Goal: Transaction & Acquisition: Purchase product/service

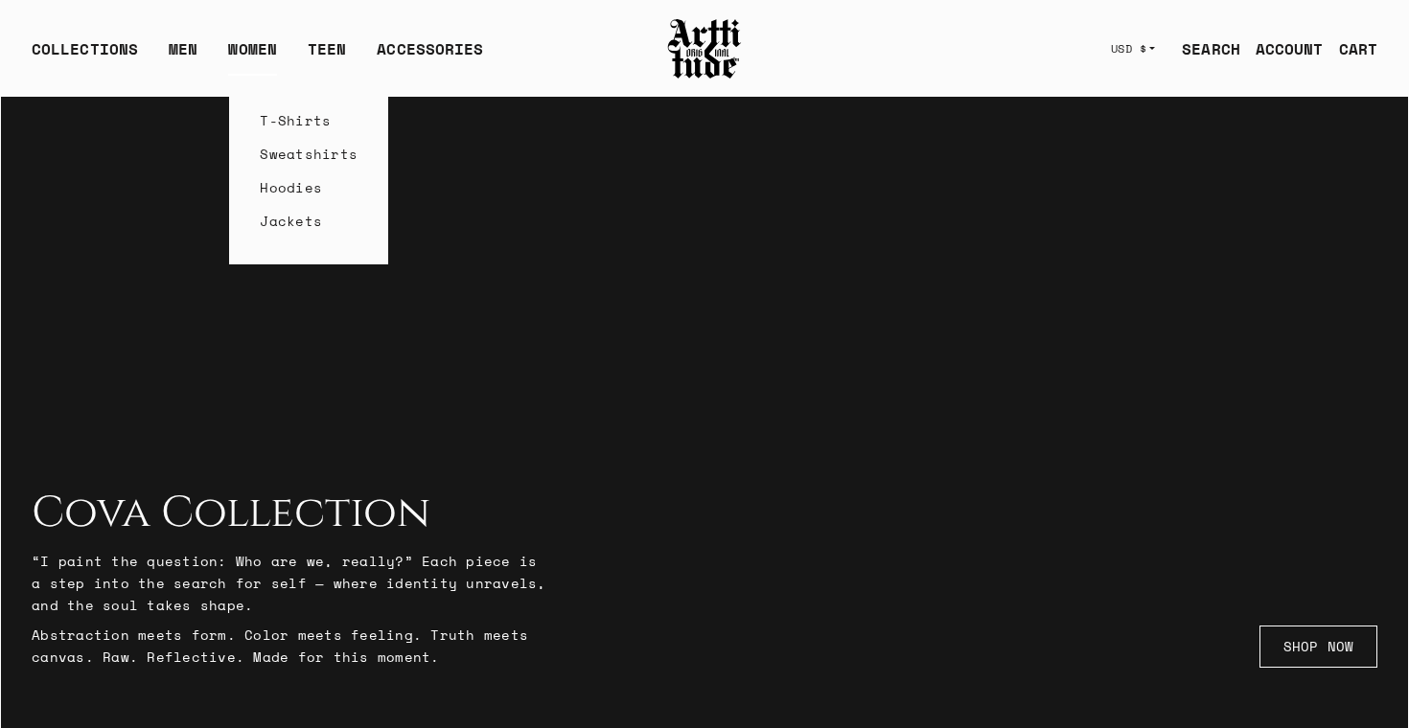
click at [272, 119] on link "T-Shirts" at bounding box center [309, 121] width 98 height 34
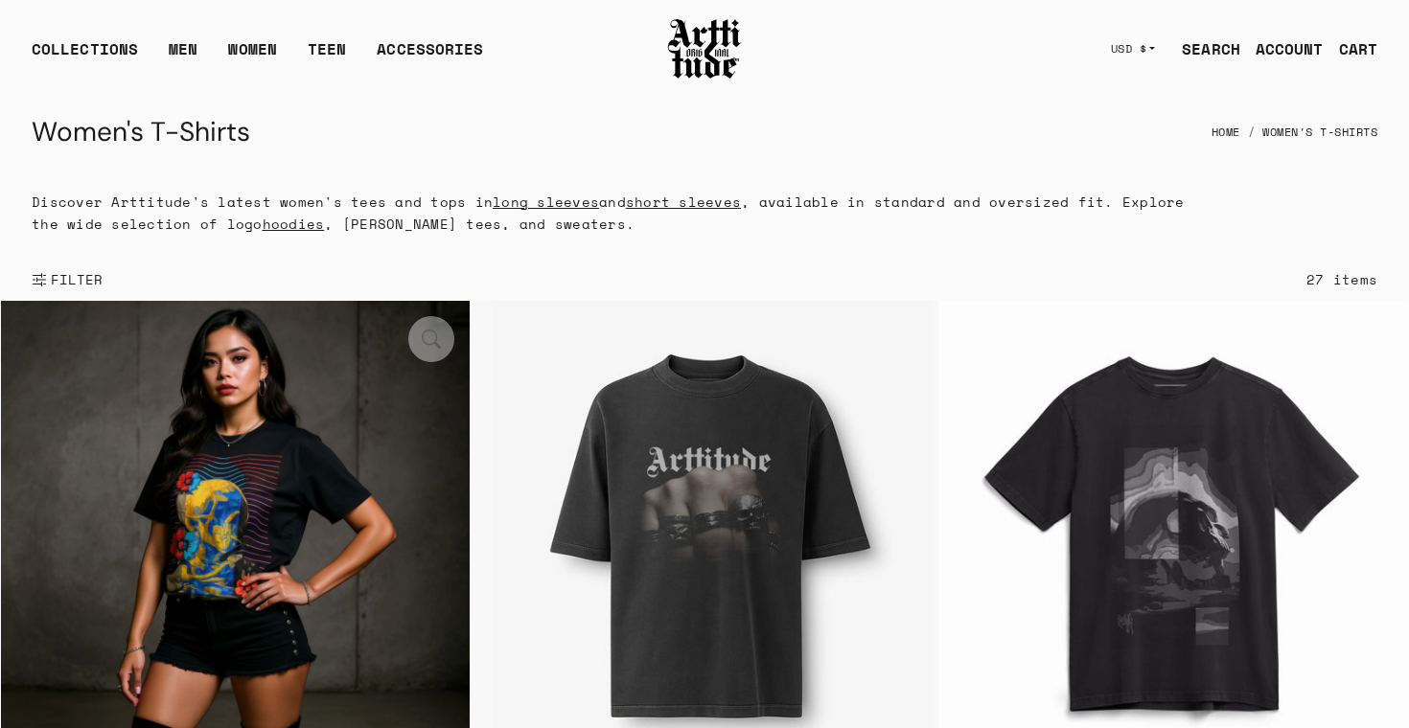
click at [242, 461] on img at bounding box center [235, 535] width 469 height 469
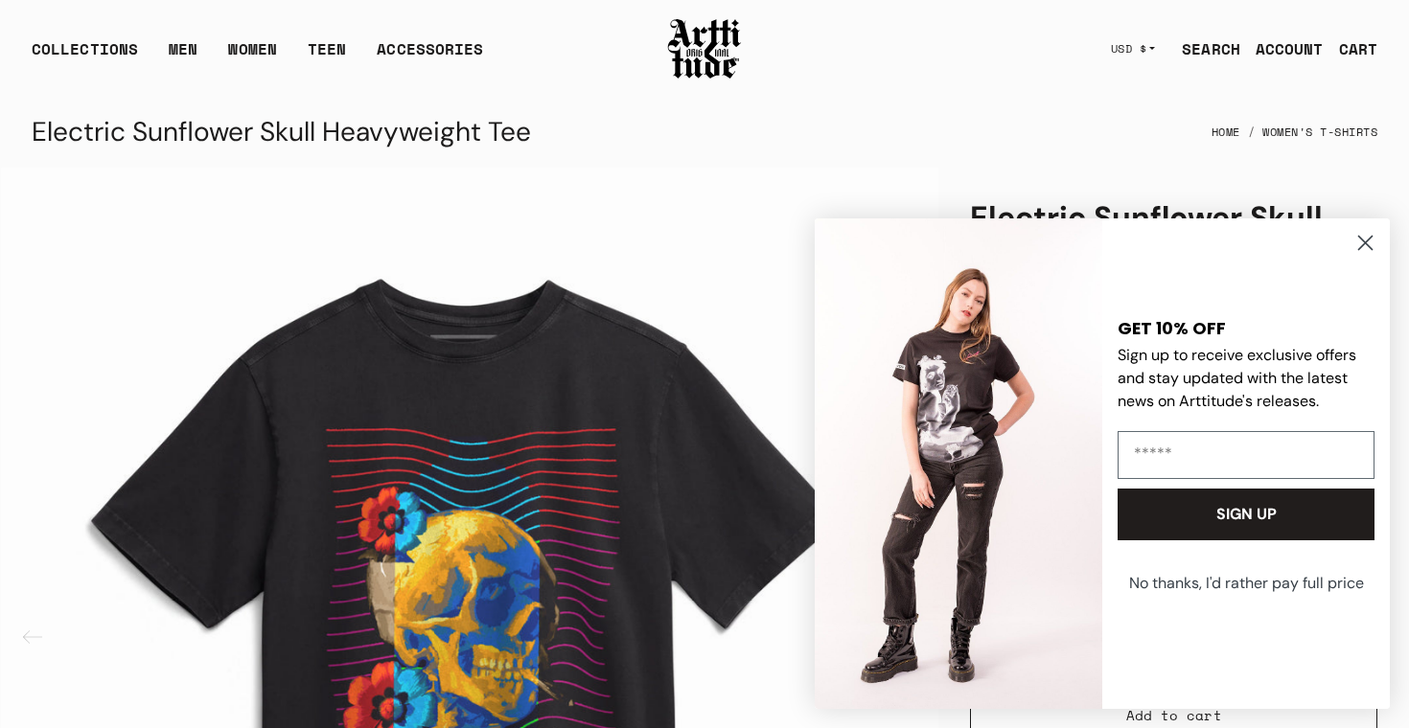
click at [1237, 583] on button "No thanks, I'd rather pay full price" at bounding box center [1246, 584] width 261 height 48
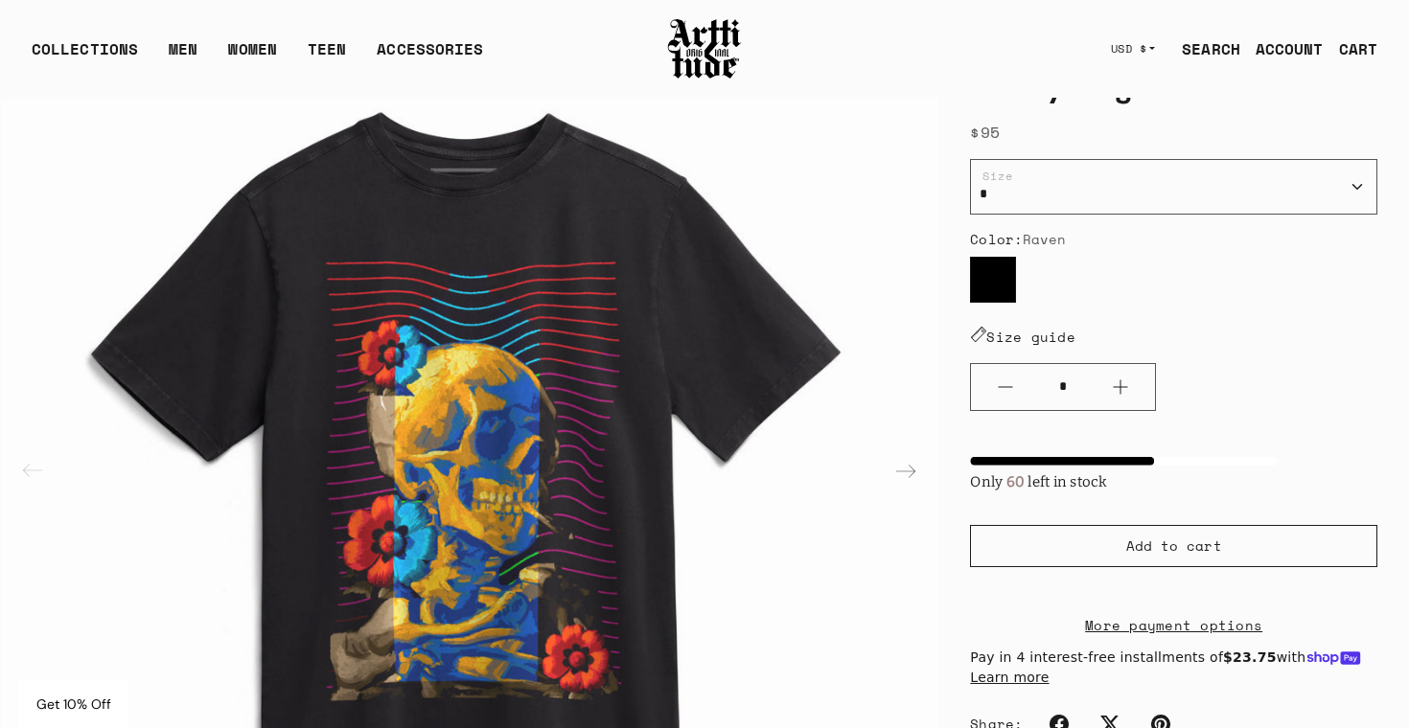
scroll to position [245, 0]
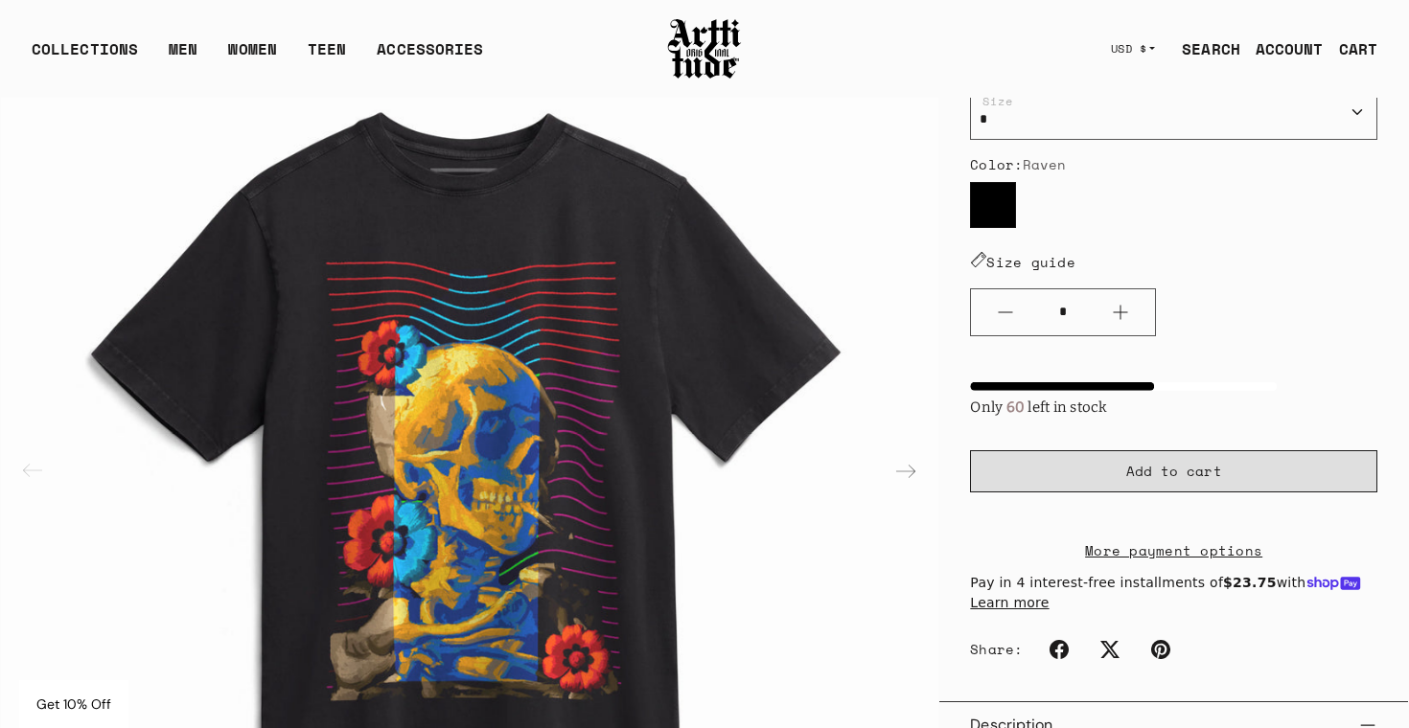
click at [1130, 486] on button "Add to cart" at bounding box center [1173, 471] width 407 height 42
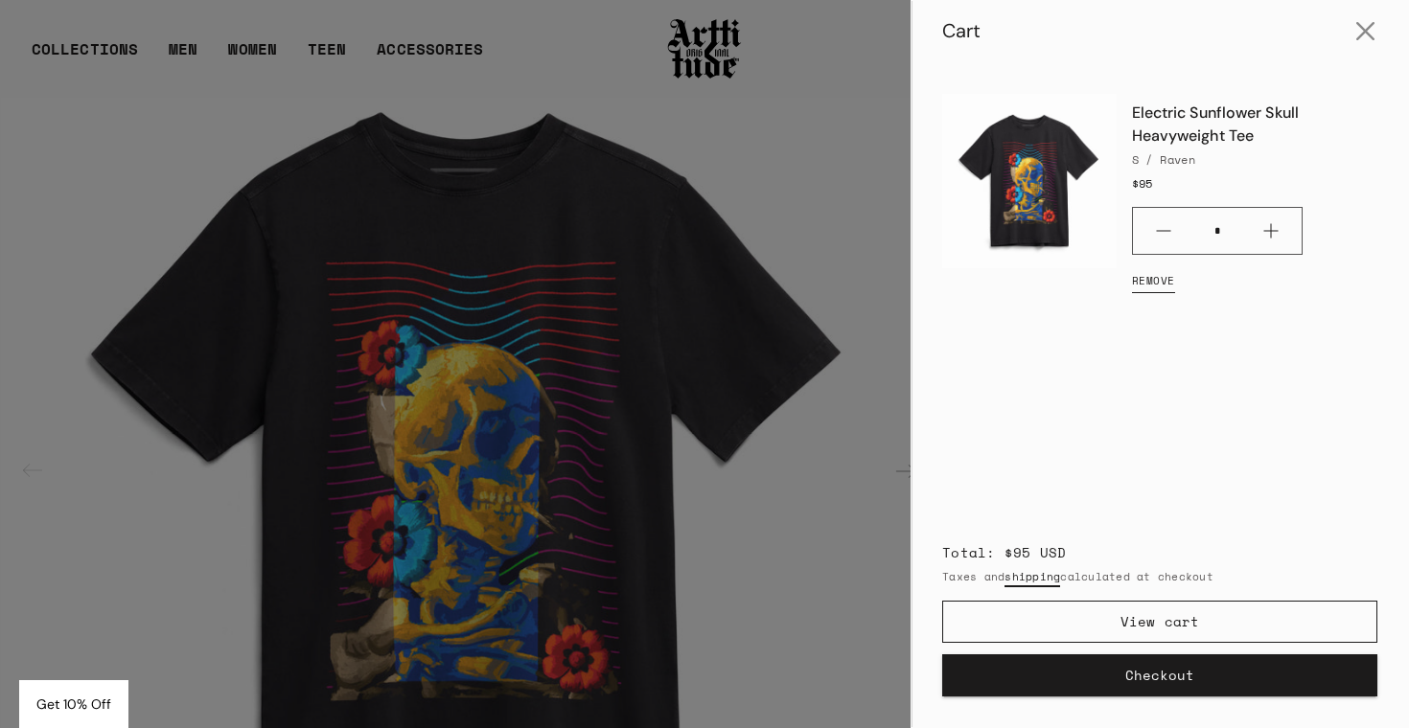
click at [1171, 684] on button "Checkout" at bounding box center [1159, 676] width 435 height 42
